Goal: Information Seeking & Learning: Learn about a topic

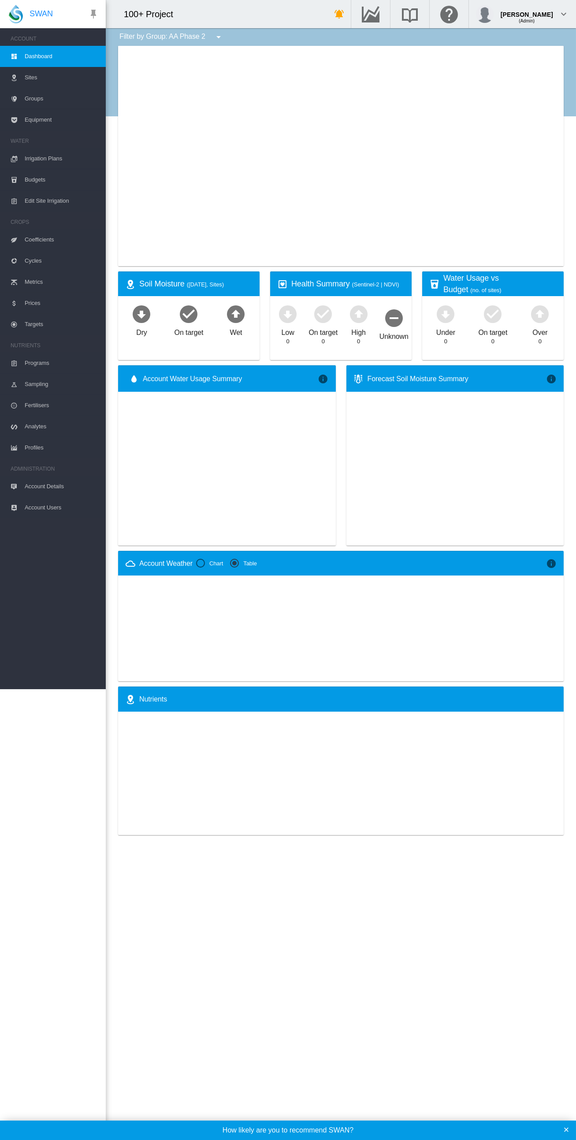
type input "**********"
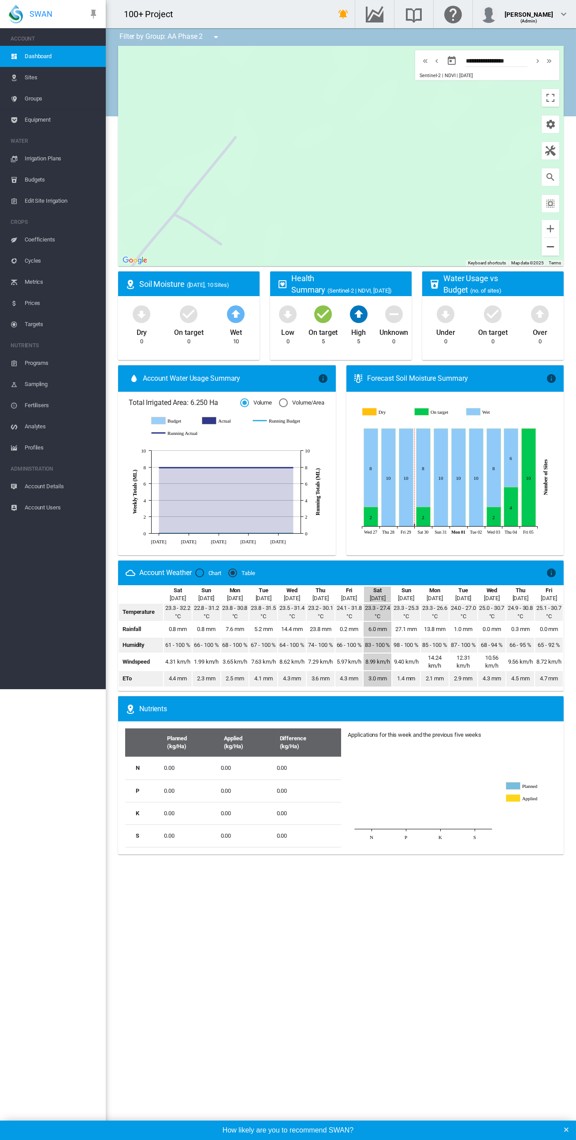
click at [553, 246] on button "Zoom out" at bounding box center [550, 247] width 18 height 18
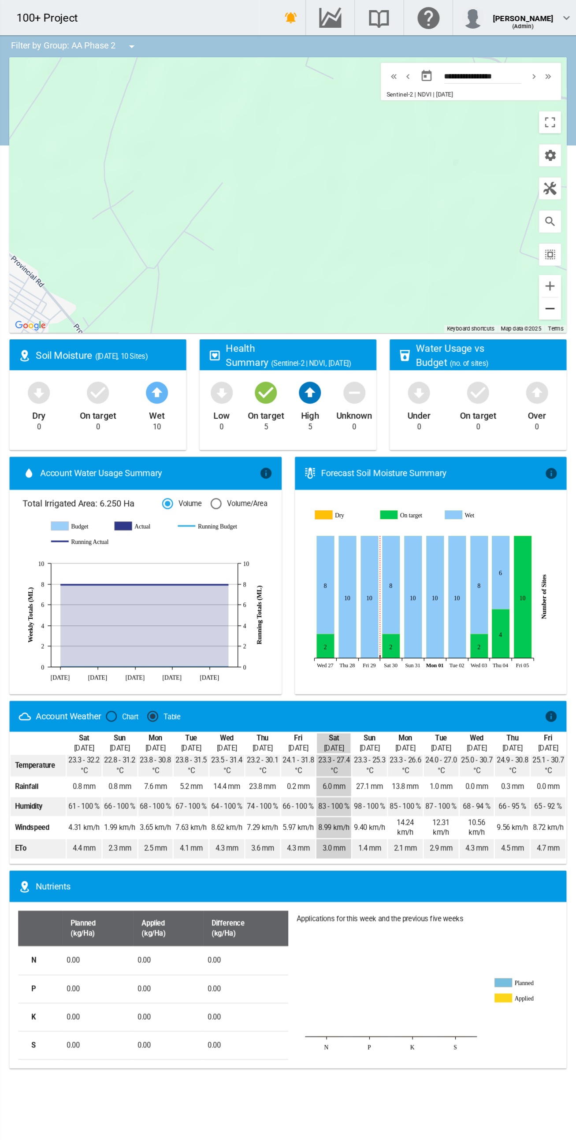
click at [553, 241] on button "Zoom out" at bounding box center [550, 247] width 18 height 18
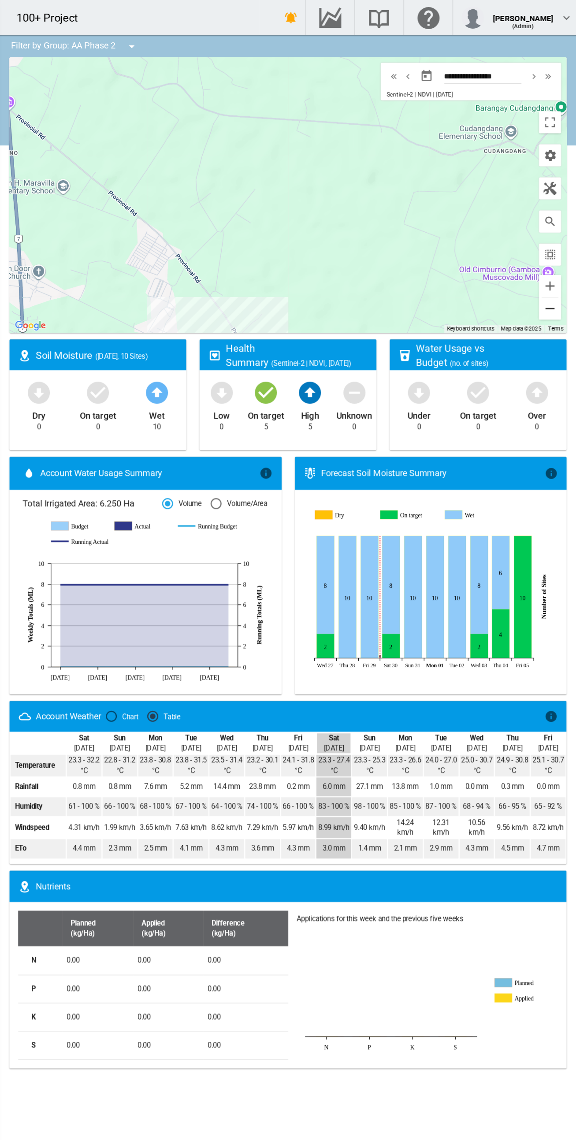
click at [556, 243] on button "Zoom out" at bounding box center [550, 247] width 18 height 18
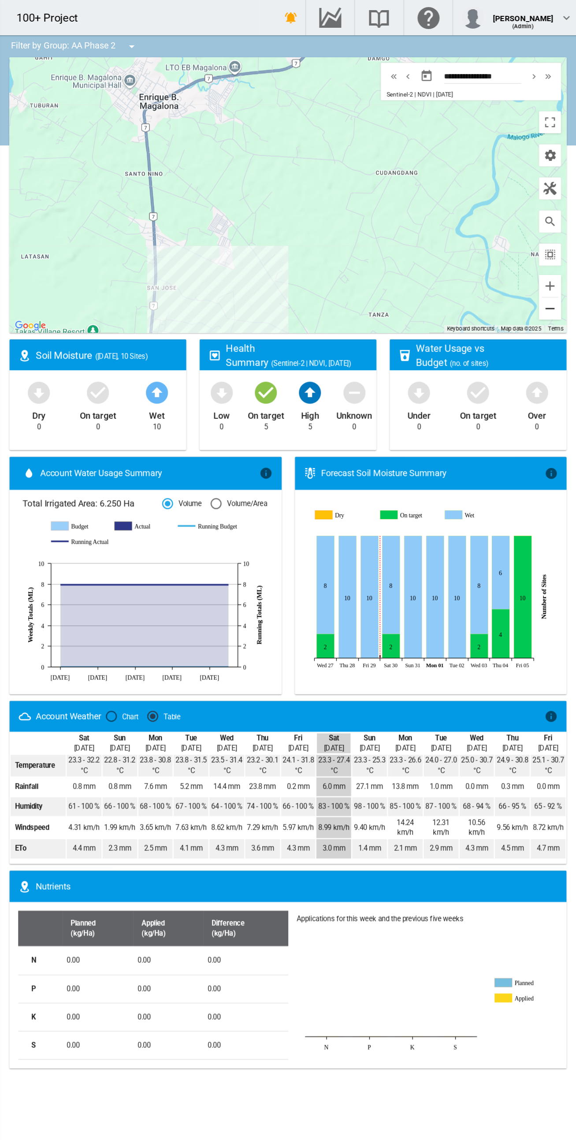
click at [553, 241] on button "Zoom out" at bounding box center [550, 247] width 18 height 18
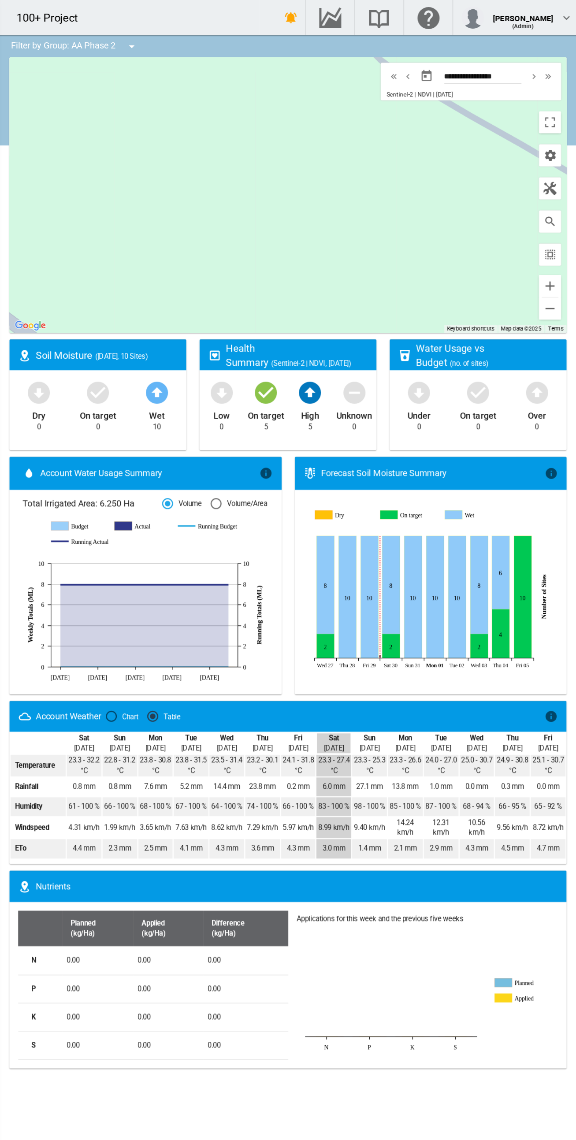
click at [554, 570] on md-icon "icon-information" at bounding box center [551, 572] width 11 height 11
click at [134, 569] on md-icon "icon-weather-cloudy" at bounding box center [130, 572] width 11 height 11
click at [157, 574] on div "Account Weather" at bounding box center [165, 573] width 52 height 10
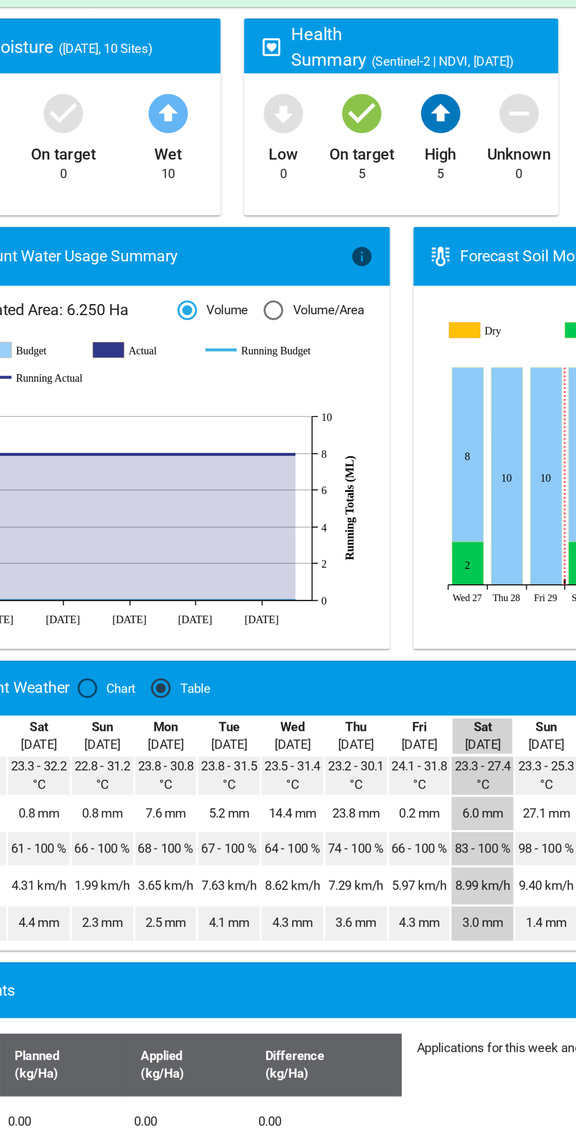
click at [202, 572] on div "Chart" at bounding box center [199, 572] width 9 height 9
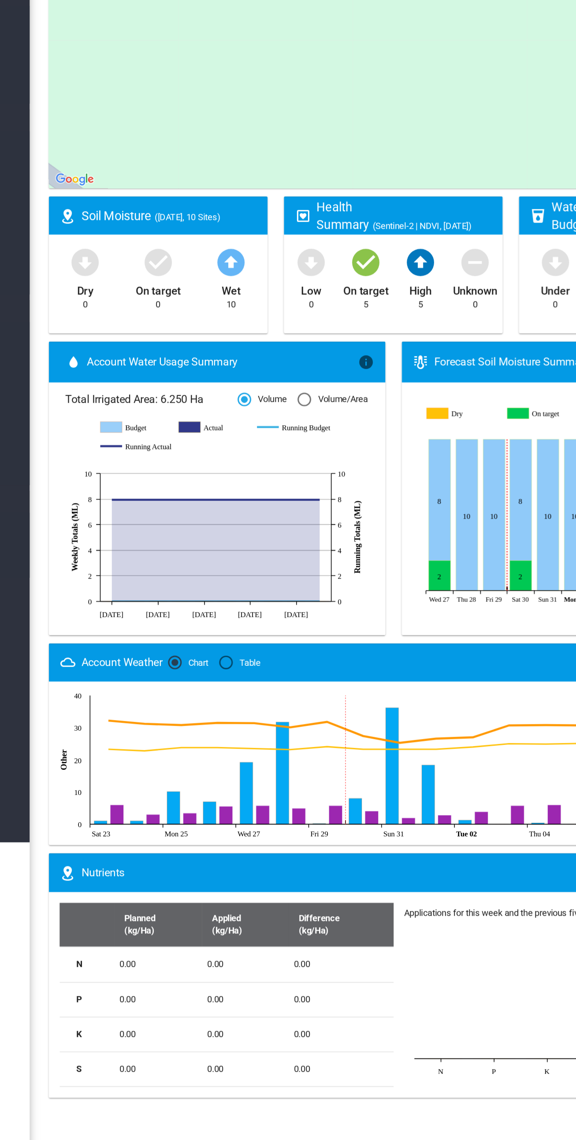
click at [237, 569] on div "Table" at bounding box center [232, 572] width 9 height 9
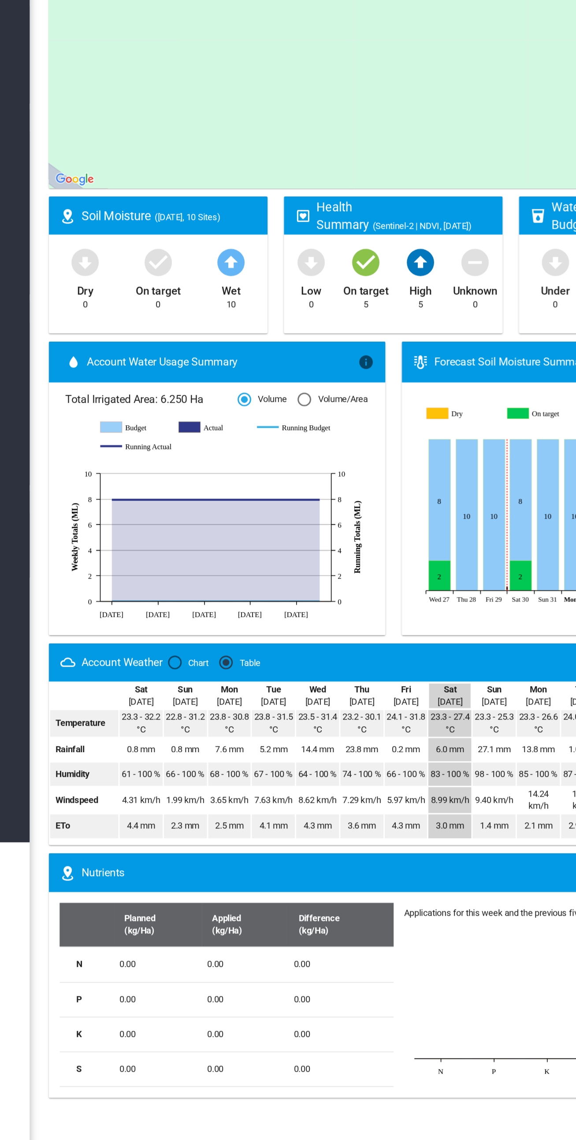
click at [202, 572] on div "Chart" at bounding box center [199, 572] width 9 height 9
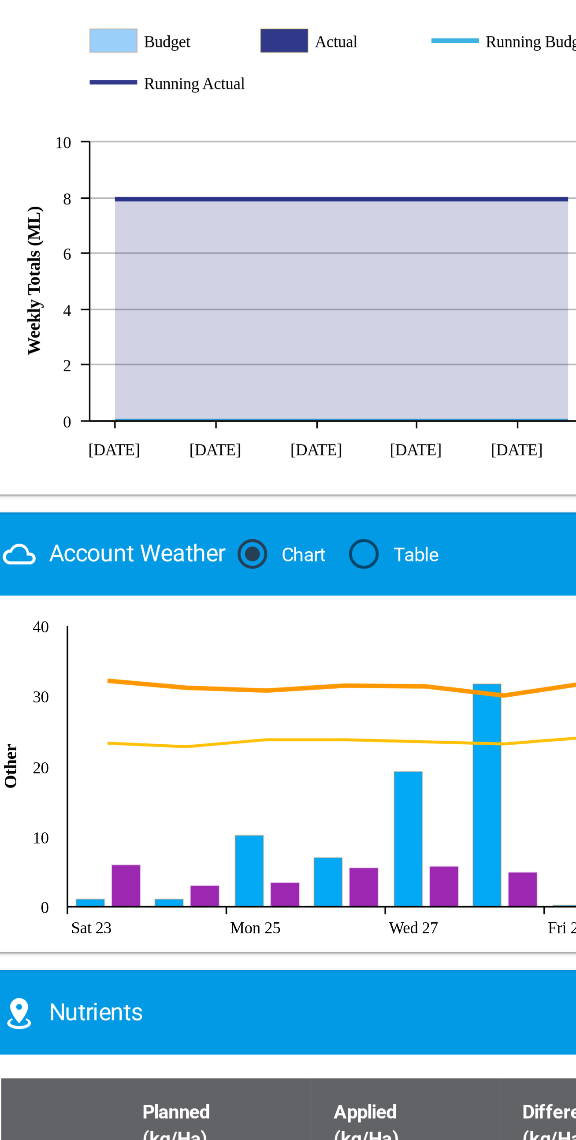
click at [231, 574] on div "Table" at bounding box center [232, 572] width 9 height 9
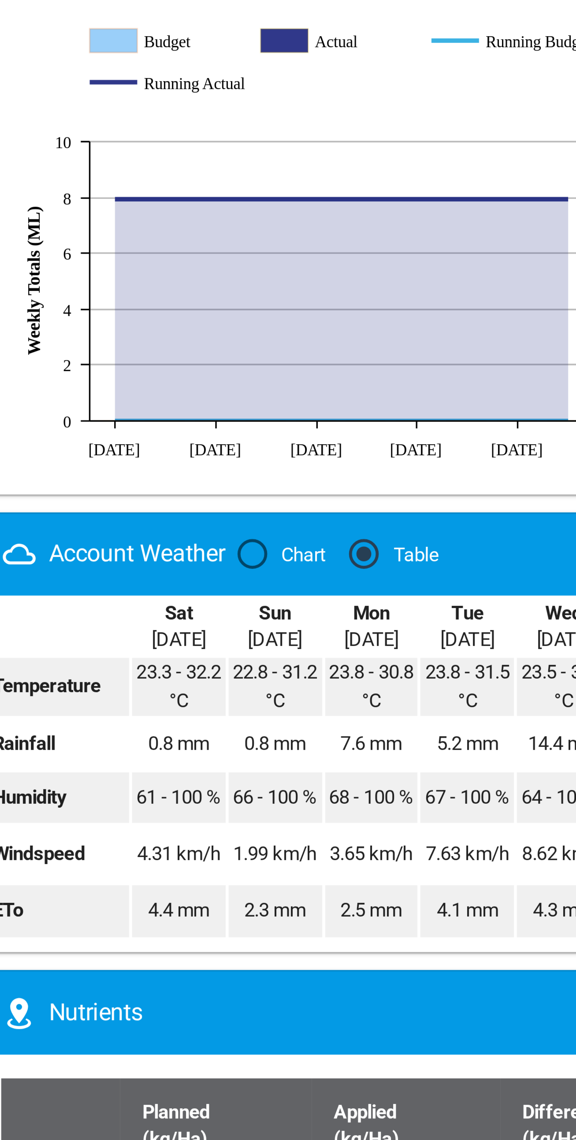
click at [234, 573] on div "Table" at bounding box center [232, 572] width 4 height 4
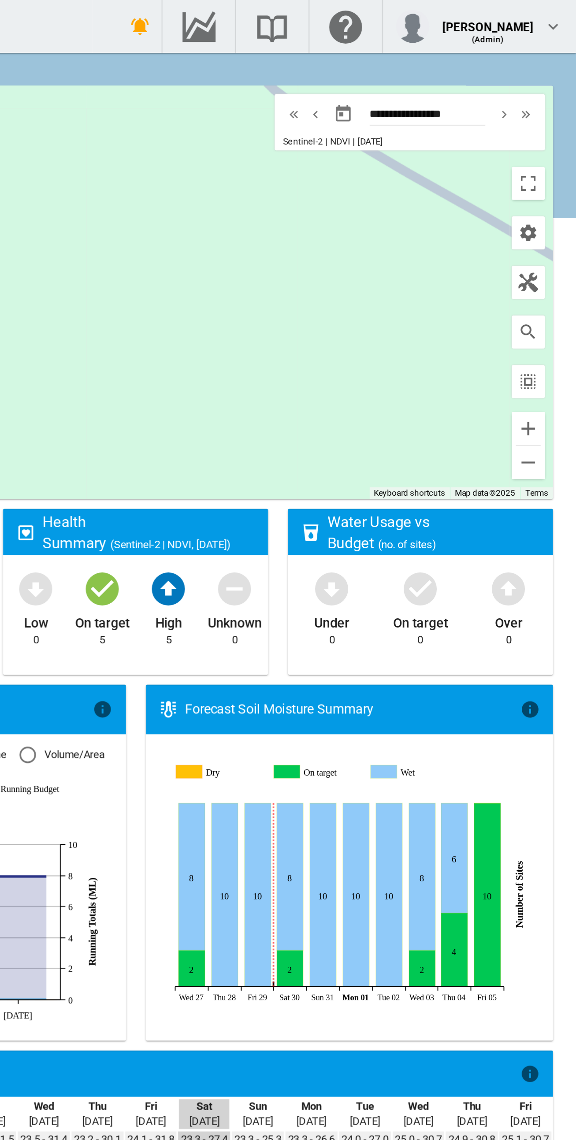
click at [556, 151] on button "button" at bounding box center [550, 151] width 18 height 18
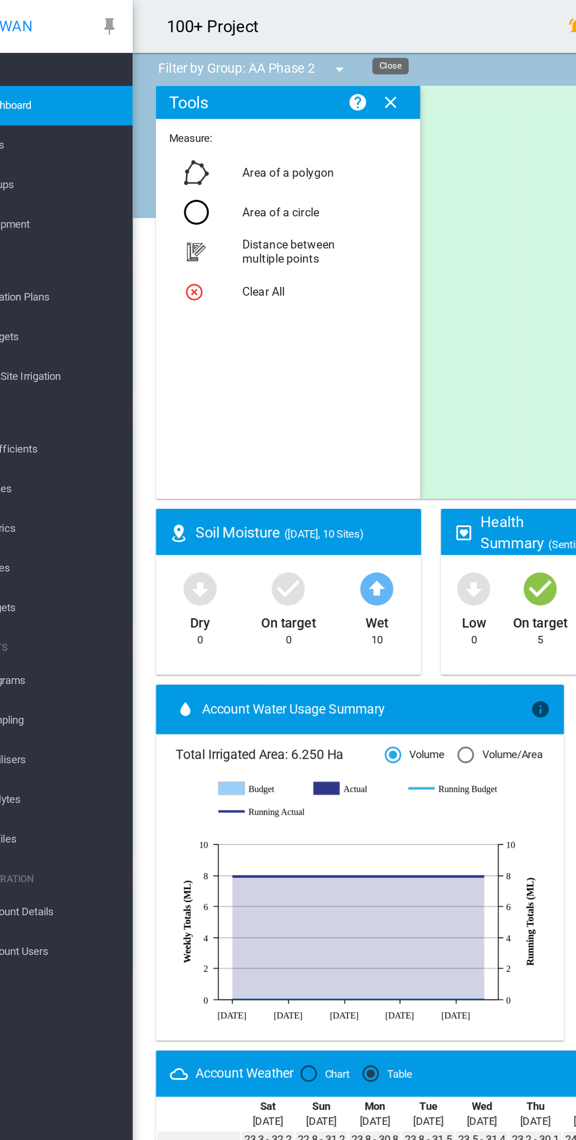
click at [244, 56] on md-icon "icon-close" at bounding box center [243, 54] width 11 height 11
